Goal: Navigation & Orientation: Find specific page/section

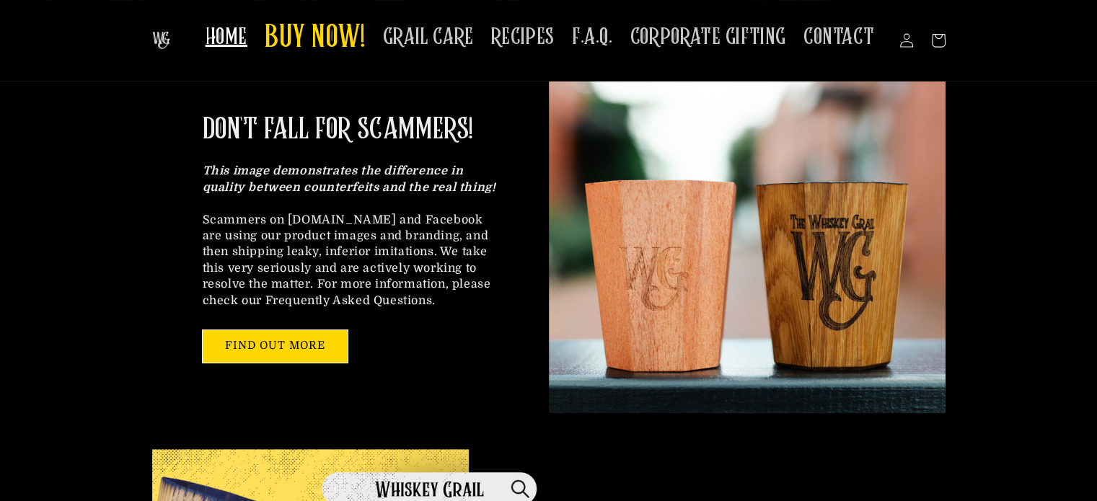
scroll to position [361, 0]
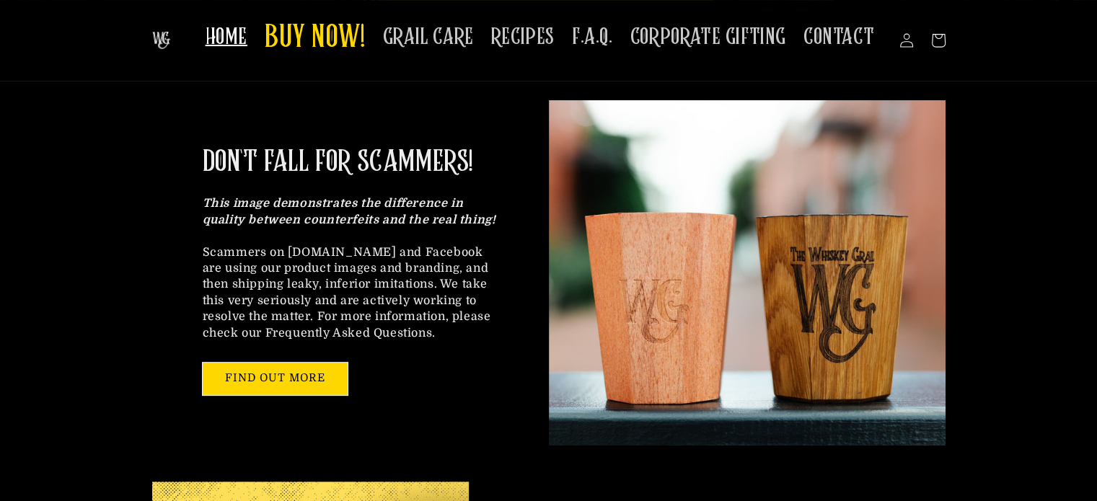
click at [238, 51] on link "HOME" at bounding box center [226, 36] width 59 height 45
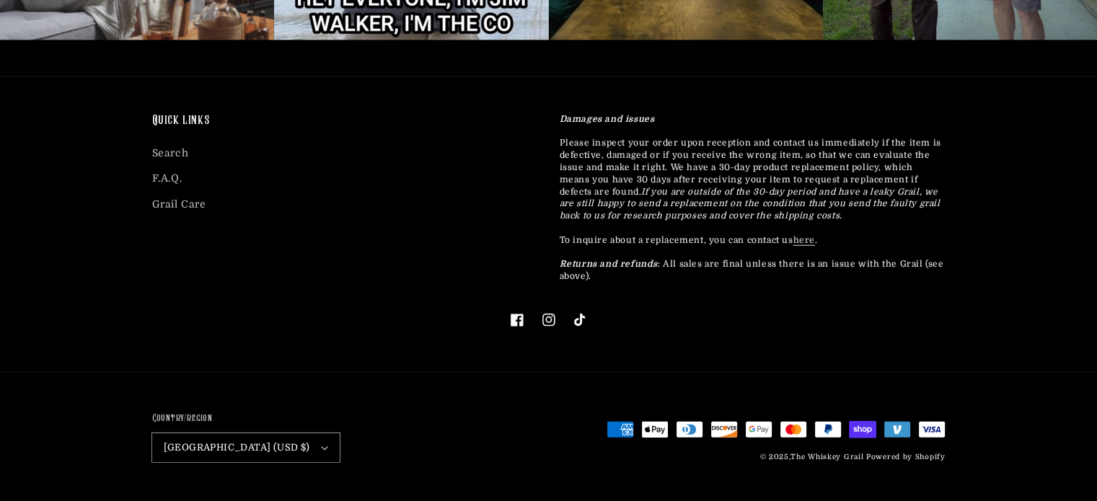
scroll to position [4200, 0]
copy div "The Whiskey Grail Powered by Shopify"
drag, startPoint x: 961, startPoint y: 454, endPoint x: 792, endPoint y: 467, distance: 169.2
click at [792, 467] on div "Country/region United States (USD $) Australia (AUD $) Canada (CAD $) United Ki…" at bounding box center [548, 437] width 865 height 85
click at [295, 285] on div "Quick links Search F.A.Q. Grail Care" at bounding box center [334, 201] width 407 height 177
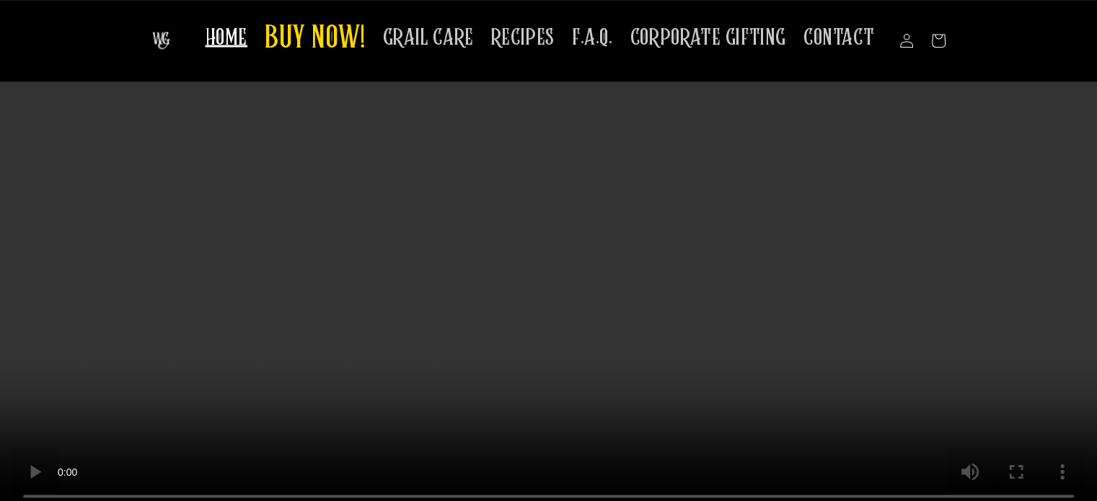
scroll to position [2722, 0]
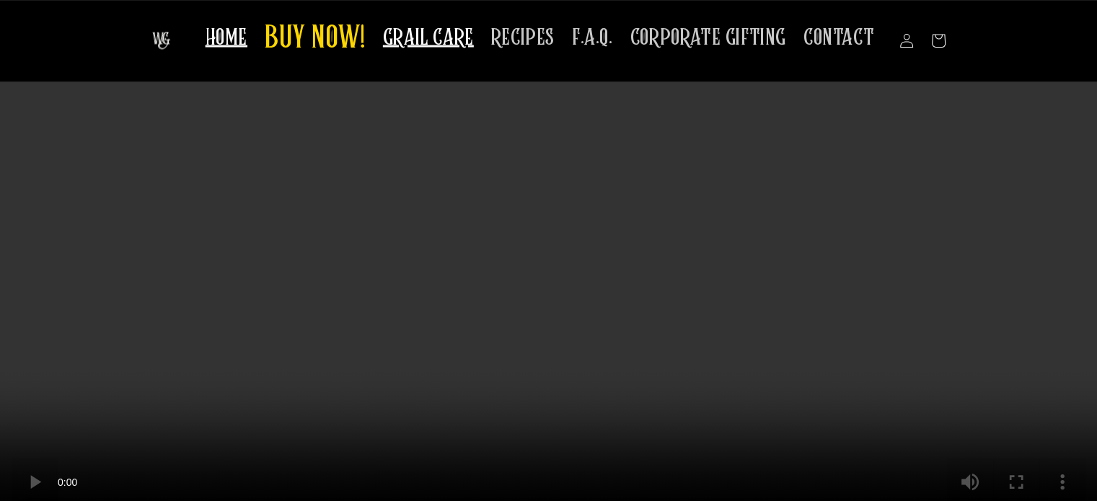
click at [459, 46] on span "GRAIL CARE" at bounding box center [428, 37] width 91 height 28
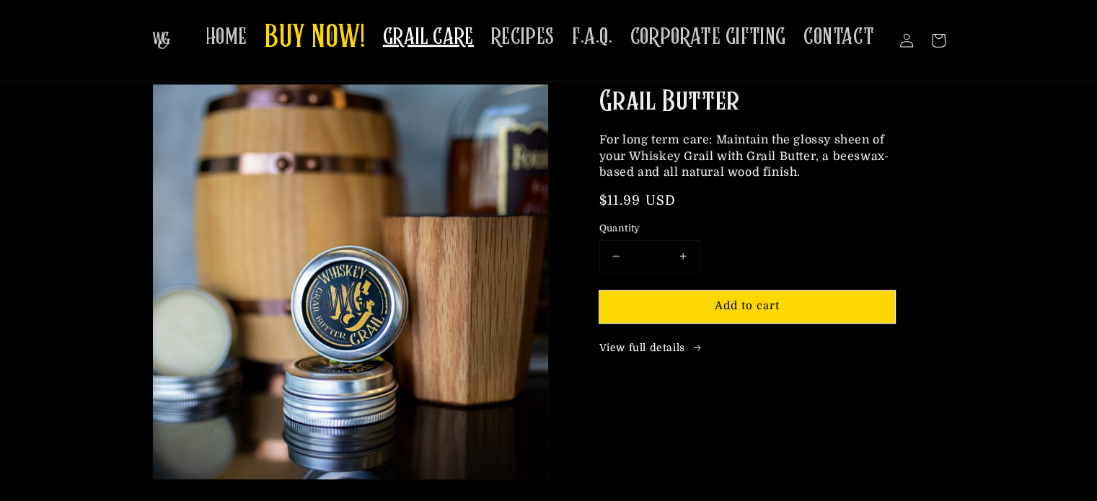
scroll to position [721, 0]
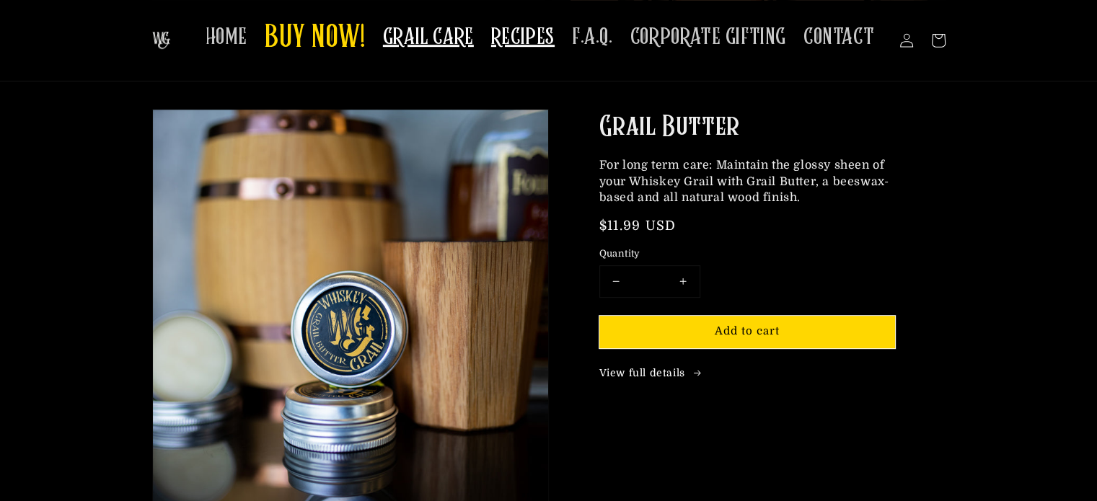
click at [536, 45] on span "RECIPES" at bounding box center [522, 37] width 63 height 28
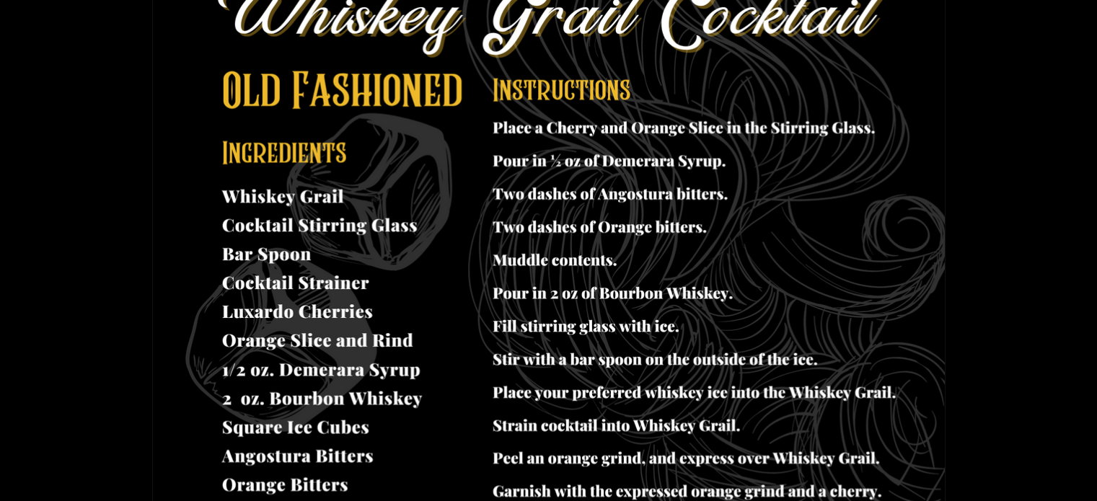
scroll to position [865, 0]
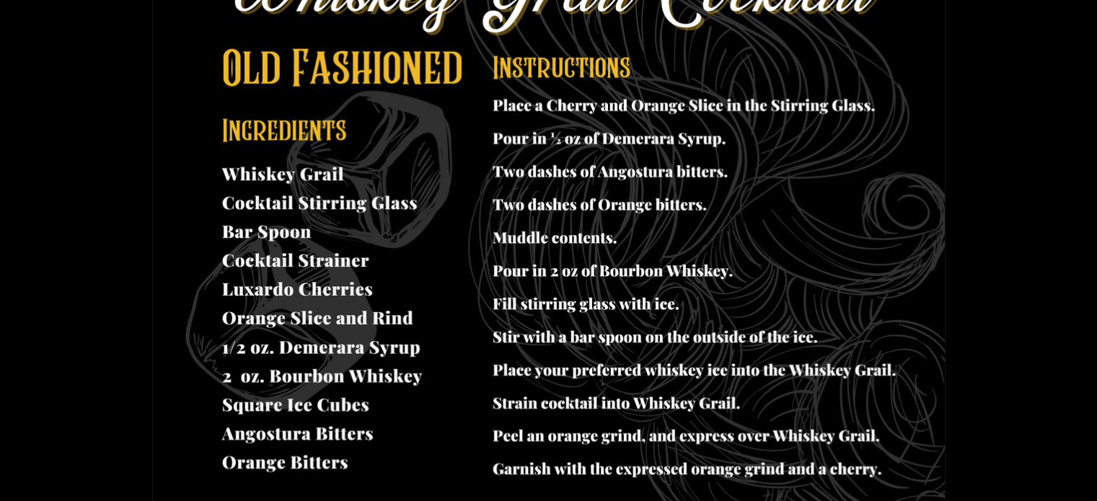
click at [273, 172] on img at bounding box center [549, 214] width 792 height 612
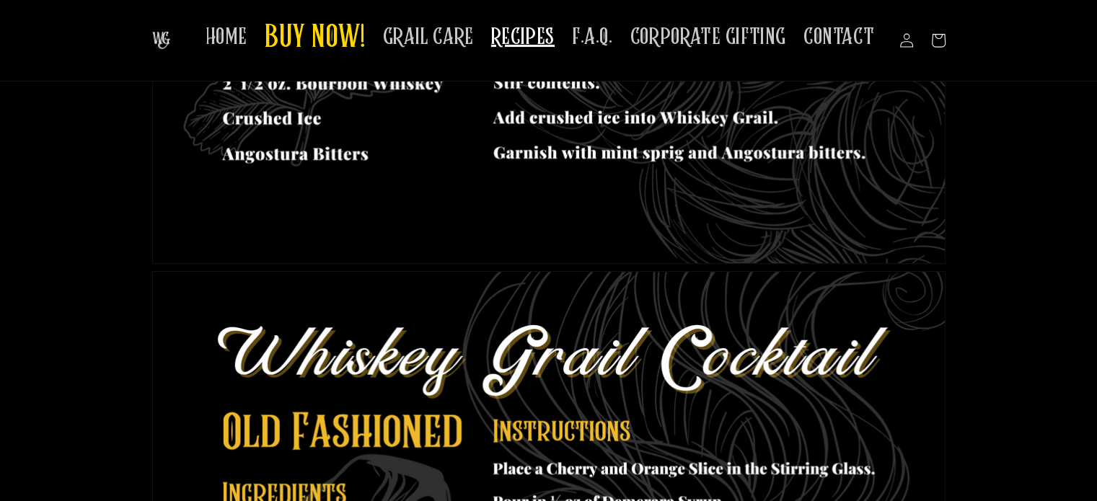
scroll to position [433, 0]
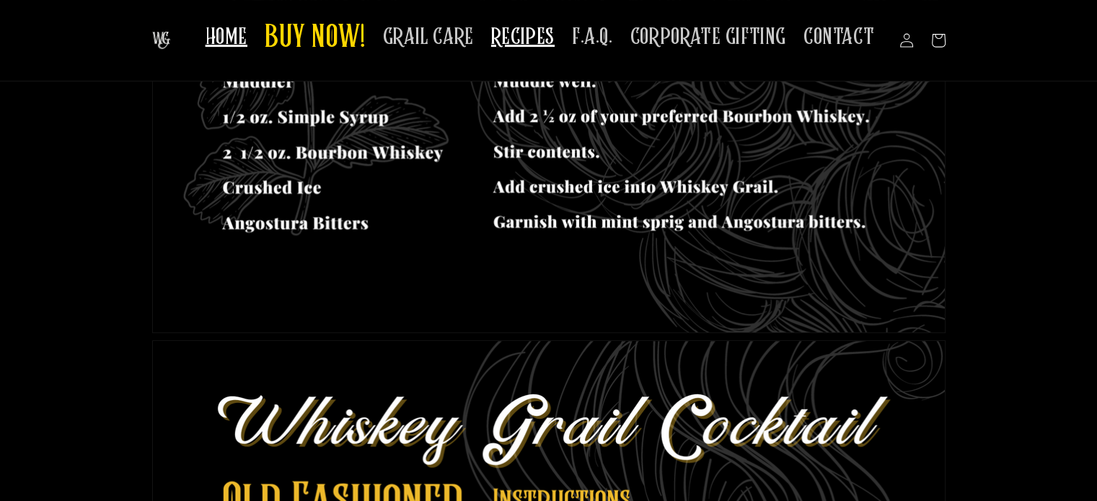
click at [221, 43] on span "HOME" at bounding box center [227, 37] width 42 height 28
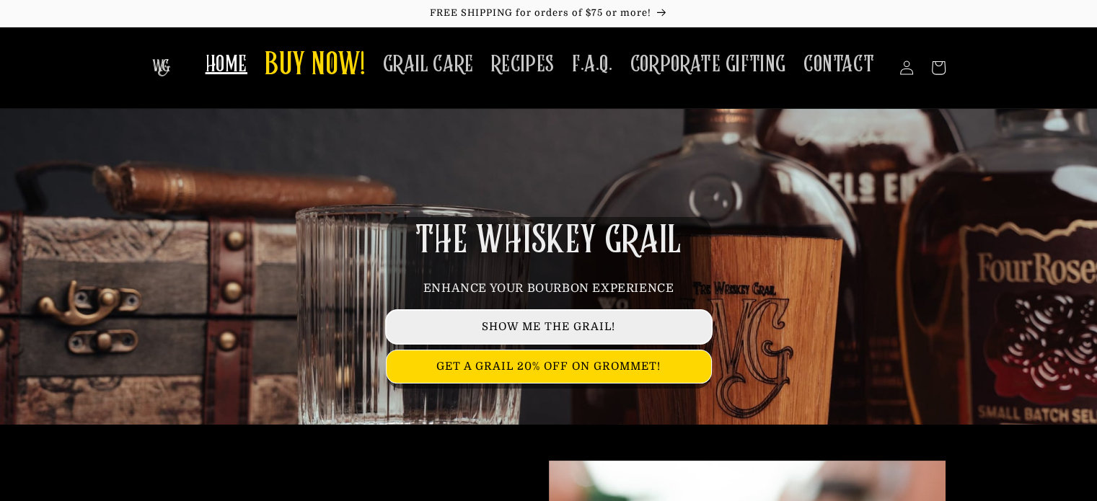
click at [564, 333] on link "SHOW ME THE GRAIL!" at bounding box center [549, 327] width 325 height 32
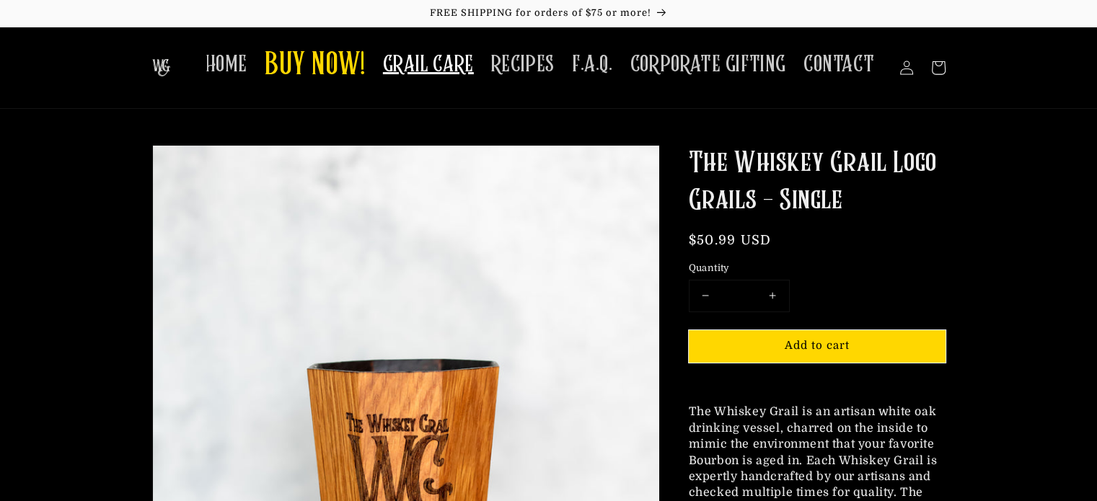
click at [452, 77] on span "GRAIL CARE" at bounding box center [428, 64] width 91 height 28
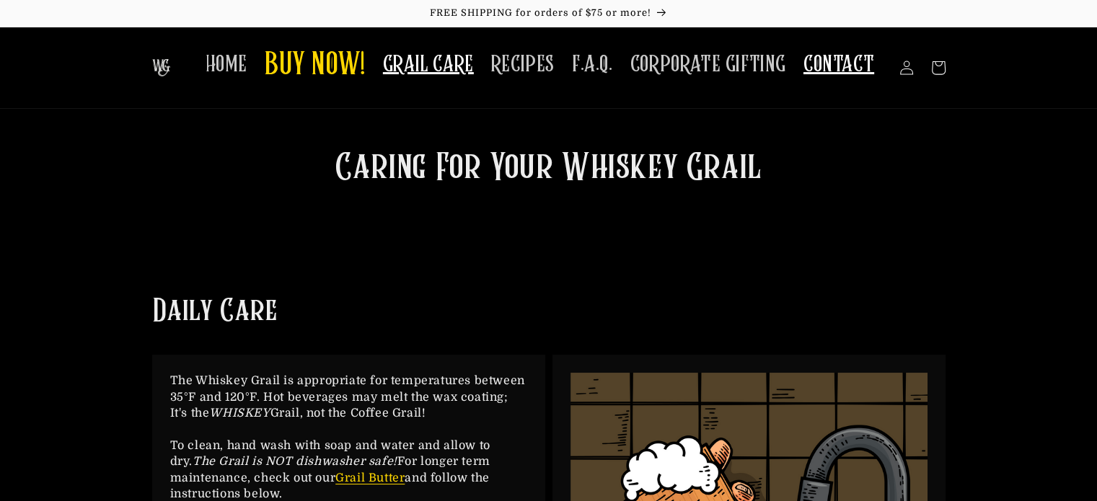
click at [845, 77] on span "CONTACT" at bounding box center [838, 64] width 71 height 28
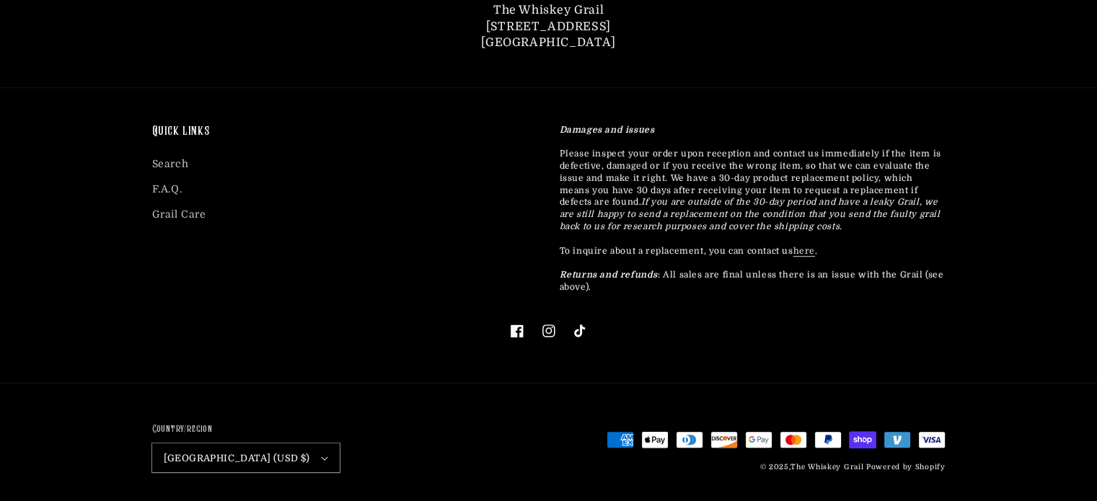
scroll to position [880, 0]
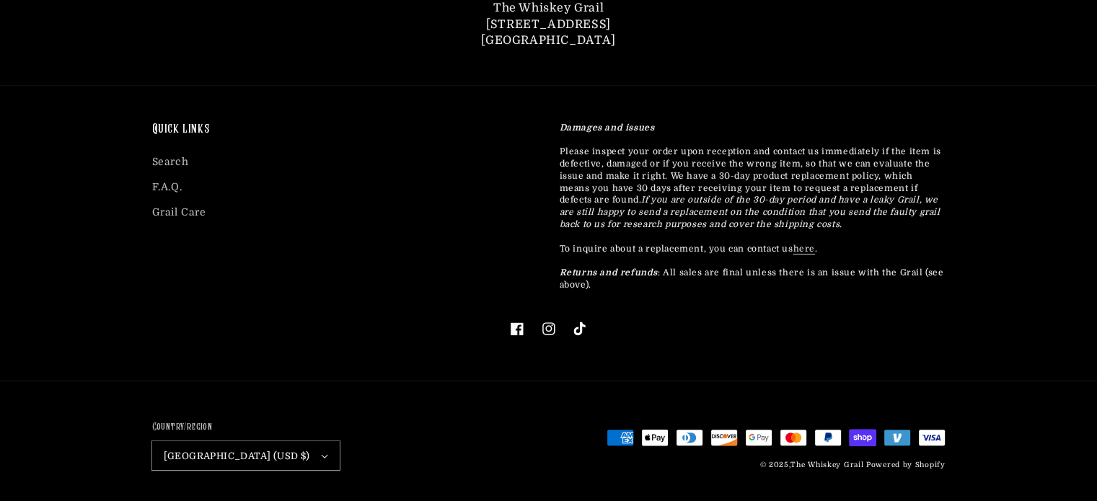
click at [586, 322] on icon at bounding box center [580, 329] width 14 height 14
click at [517, 322] on icon at bounding box center [517, 329] width 14 height 14
